Goal: Find specific page/section: Find specific page/section

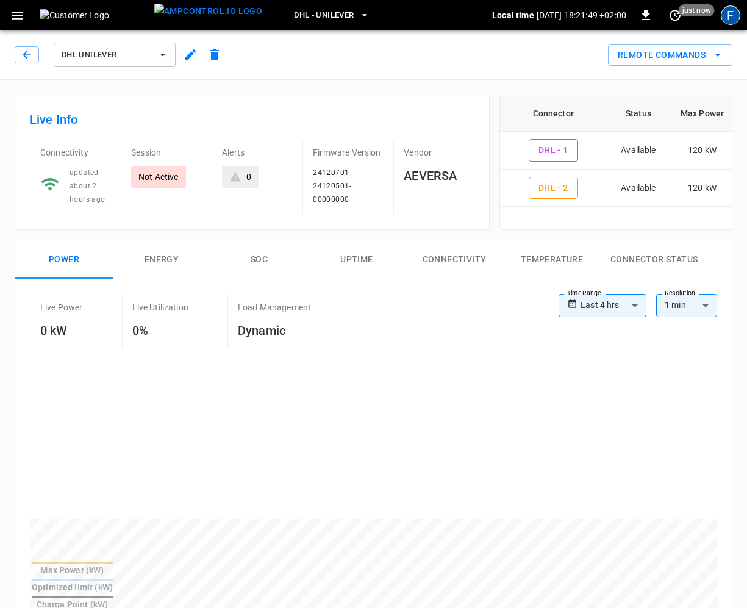
click at [728, 15] on div "F" at bounding box center [731, 15] width 20 height 20
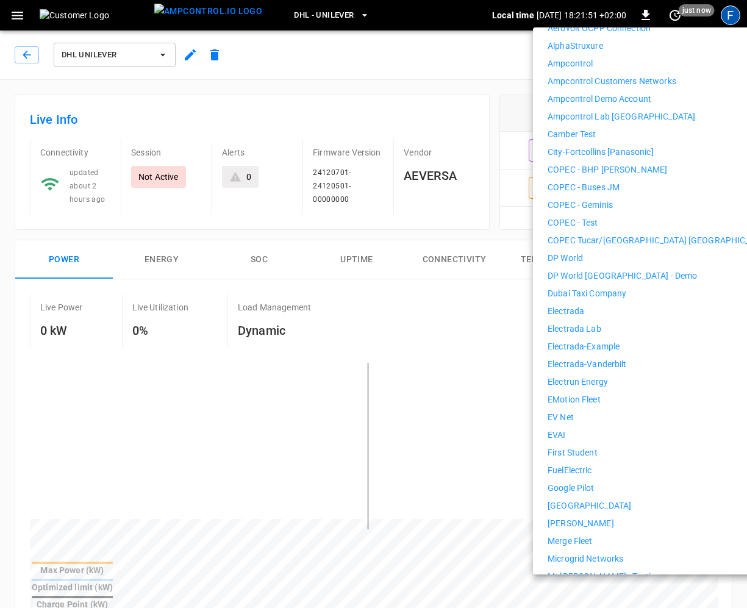
scroll to position [239, 0]
click at [593, 446] on p "First Student" at bounding box center [573, 452] width 50 height 13
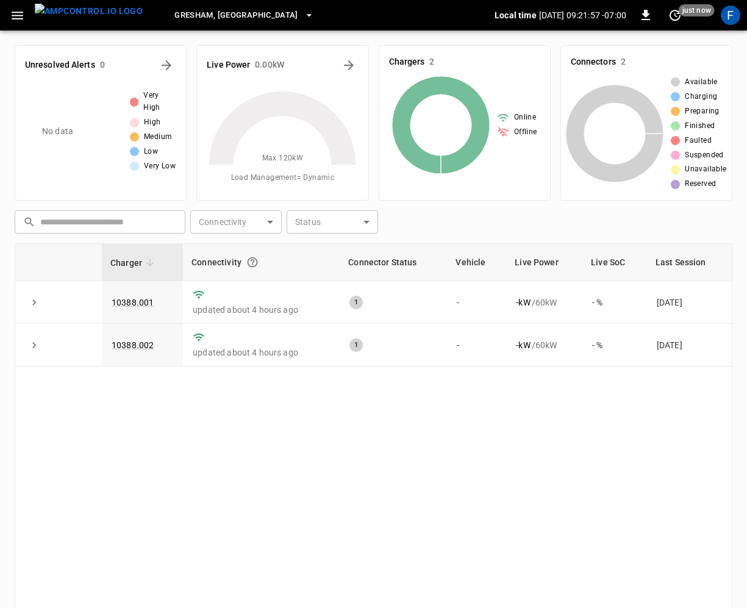
click at [12, 28] on div "Gresham, [GEOGRAPHIC_DATA] Local time [DATE] 09:21:57 -07:00 0 just now F" at bounding box center [373, 15] width 747 height 31
click at [20, 15] on icon "button" at bounding box center [18, 16] width 12 height 8
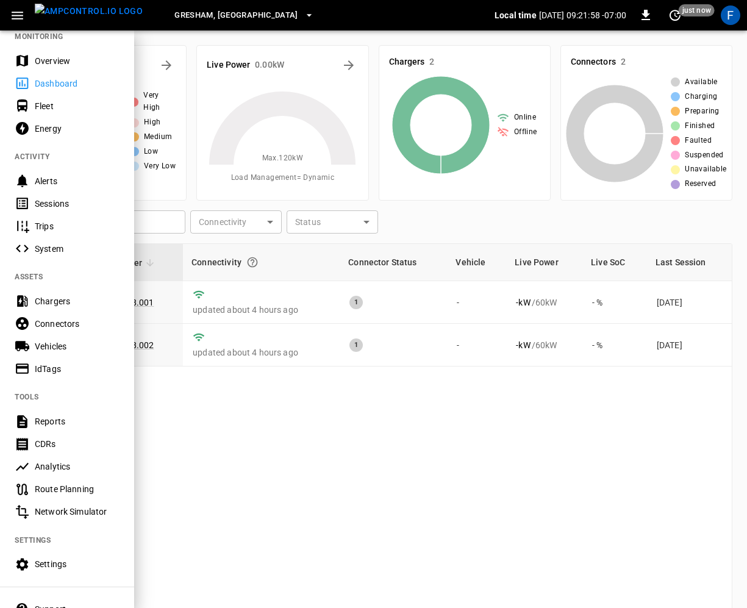
scroll to position [20, 0]
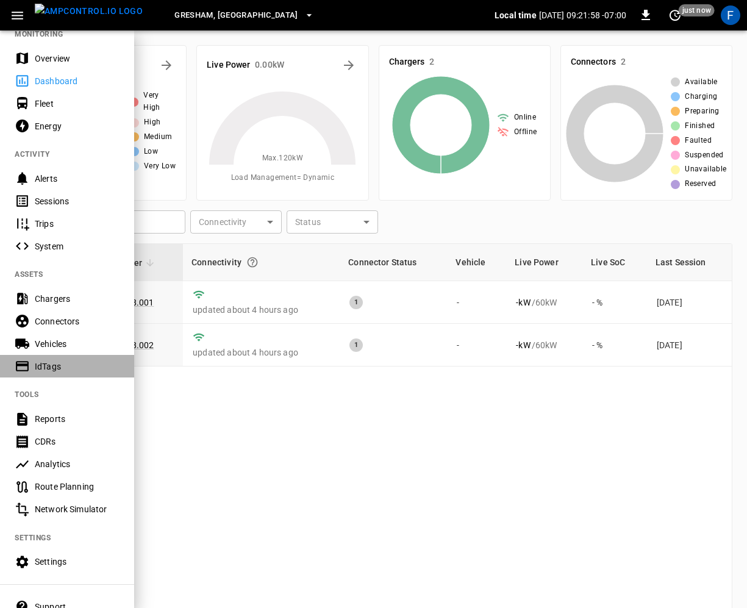
click at [68, 355] on div "IdTags" at bounding box center [67, 366] width 134 height 23
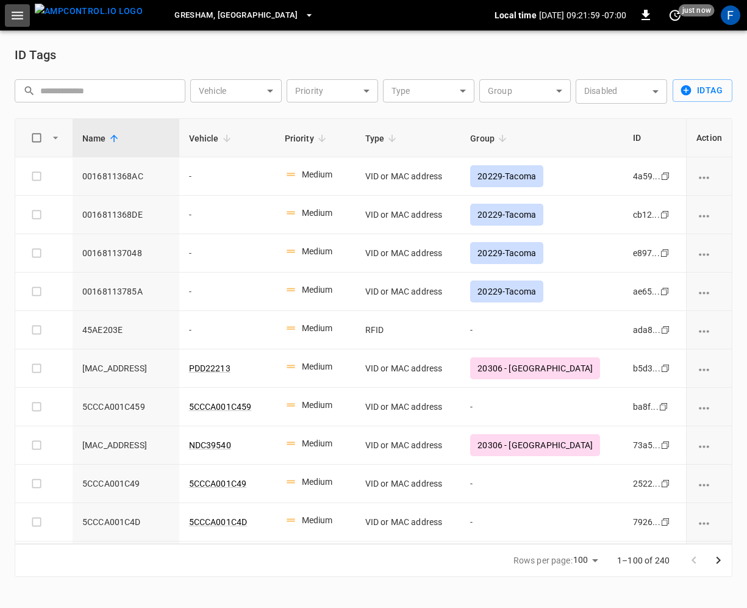
click at [15, 21] on icon "button" at bounding box center [17, 15] width 15 height 15
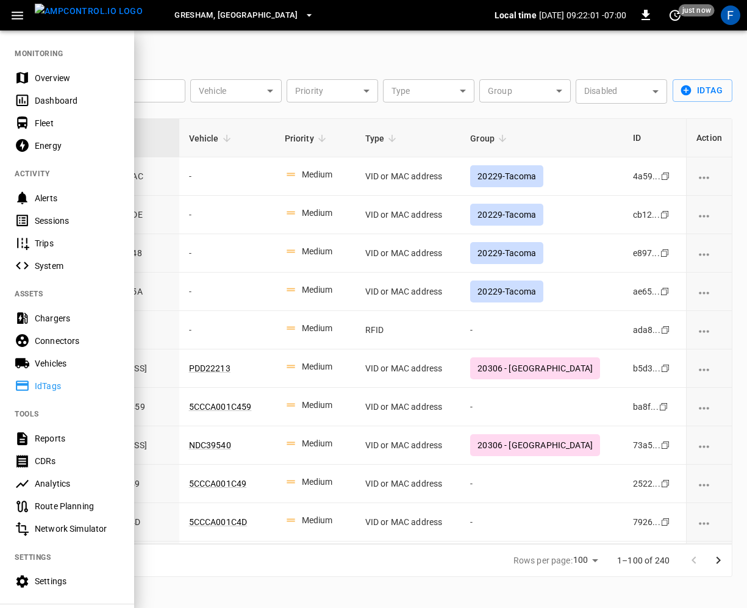
click at [66, 366] on div "Vehicles" at bounding box center [77, 364] width 85 height 12
